Goal: Information Seeking & Learning: Check status

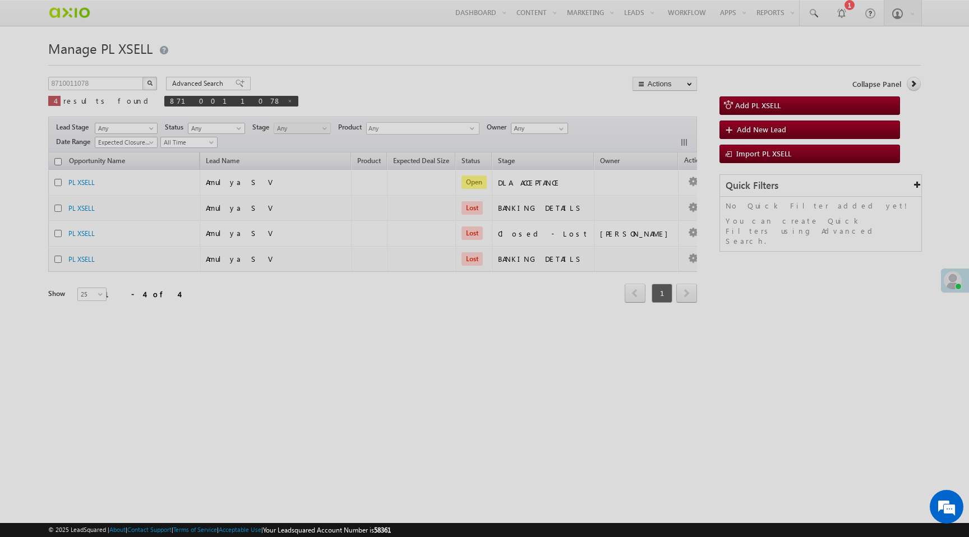
click at [66, 84] on div at bounding box center [484, 268] width 969 height 537
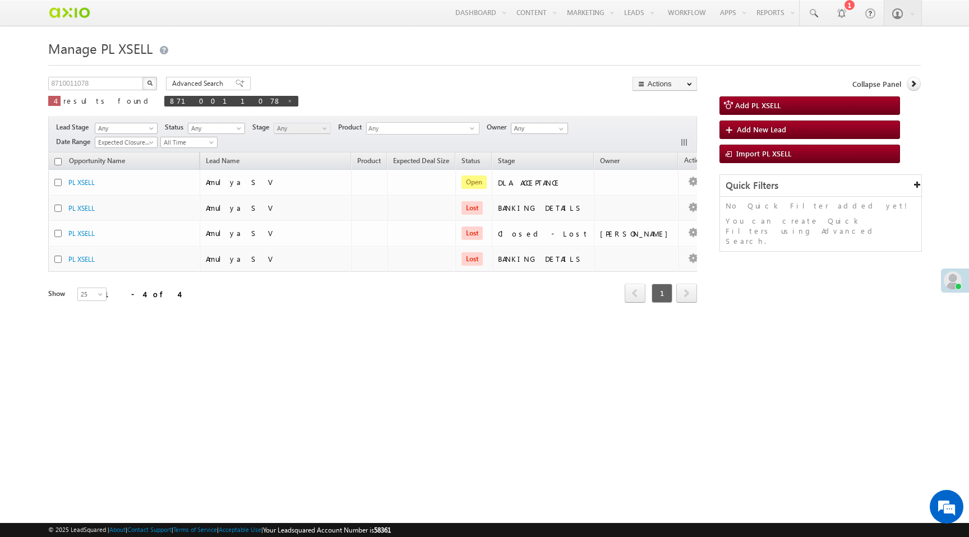
click at [66, 84] on div at bounding box center [484, 268] width 969 height 537
click at [66, 84] on input "8710011078" at bounding box center [96, 83] width 96 height 13
paste input "9252543420"
type input "9252543420"
click at [142, 77] on button "button" at bounding box center [149, 83] width 15 height 13
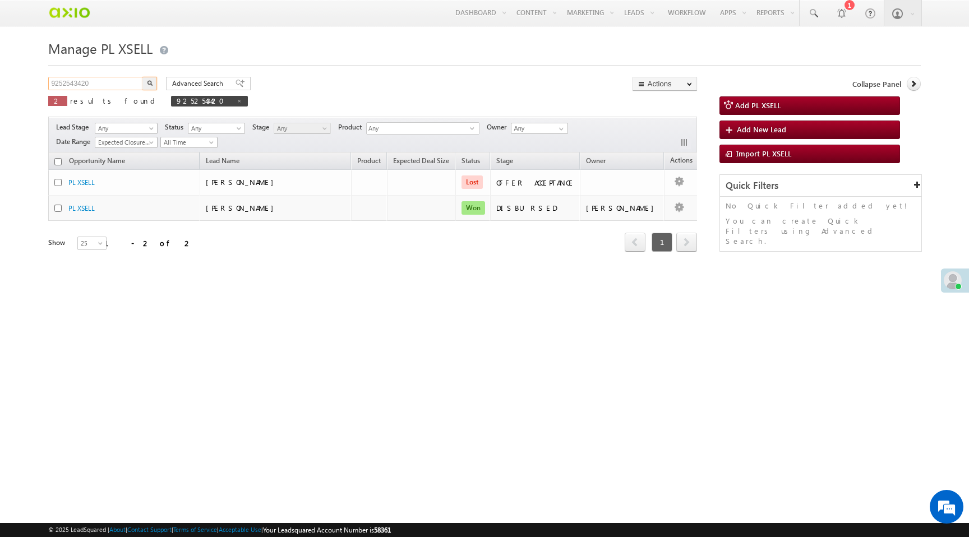
click at [67, 85] on input "9252543420" at bounding box center [96, 83] width 96 height 13
click at [142, 77] on button "button" at bounding box center [149, 83] width 15 height 13
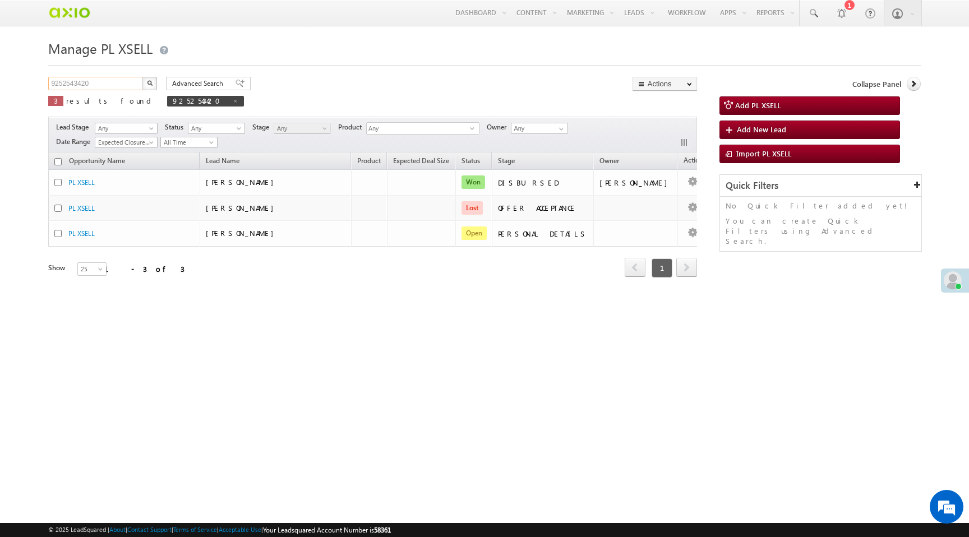
click at [58, 86] on input "9252543420" at bounding box center [96, 83] width 96 height 13
